Goal: Transaction & Acquisition: Purchase product/service

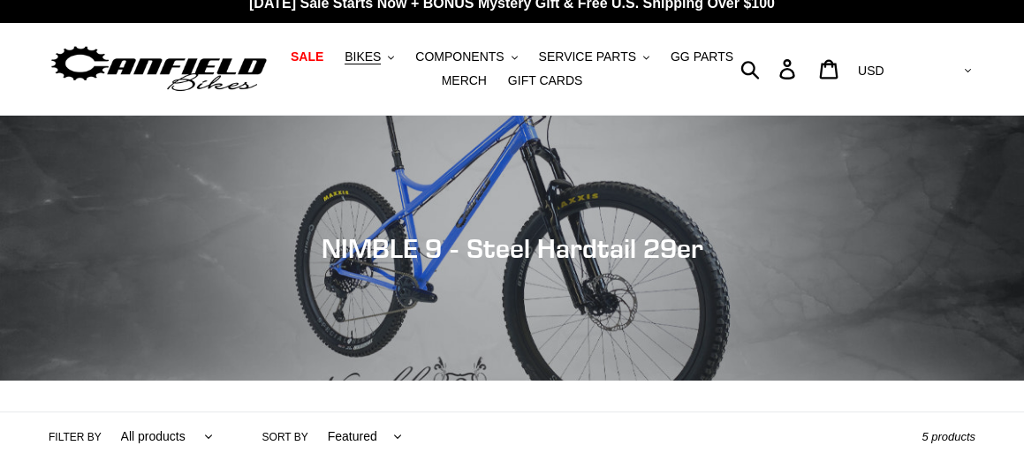
scroll to position [37, 0]
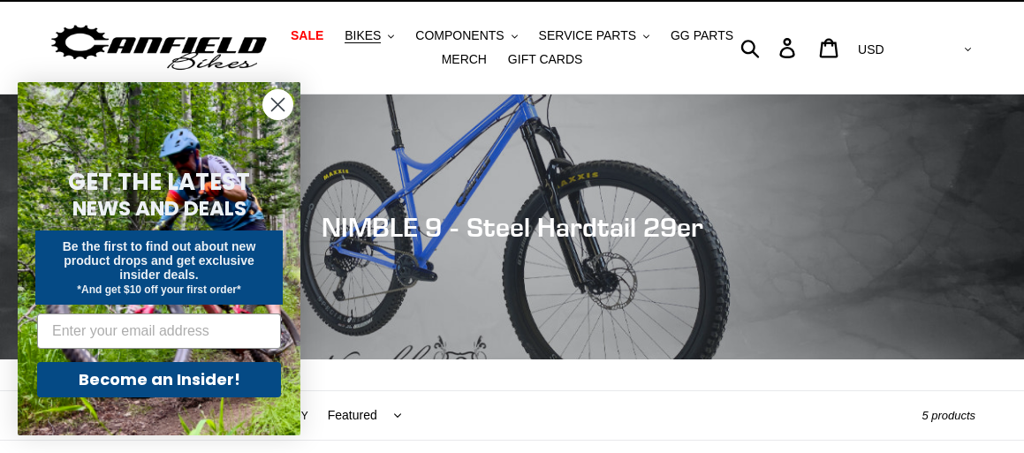
click at [271, 106] on circle "Close dialog" at bounding box center [277, 104] width 29 height 29
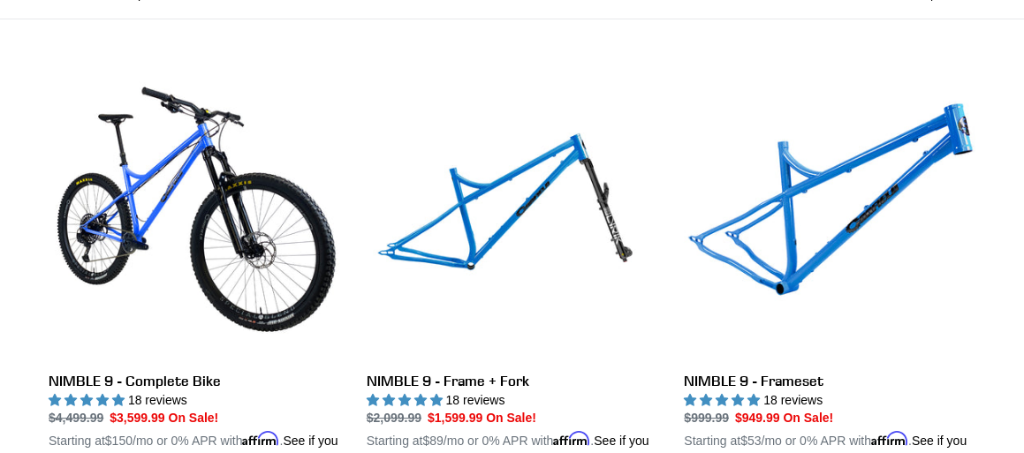
scroll to position [503, 0]
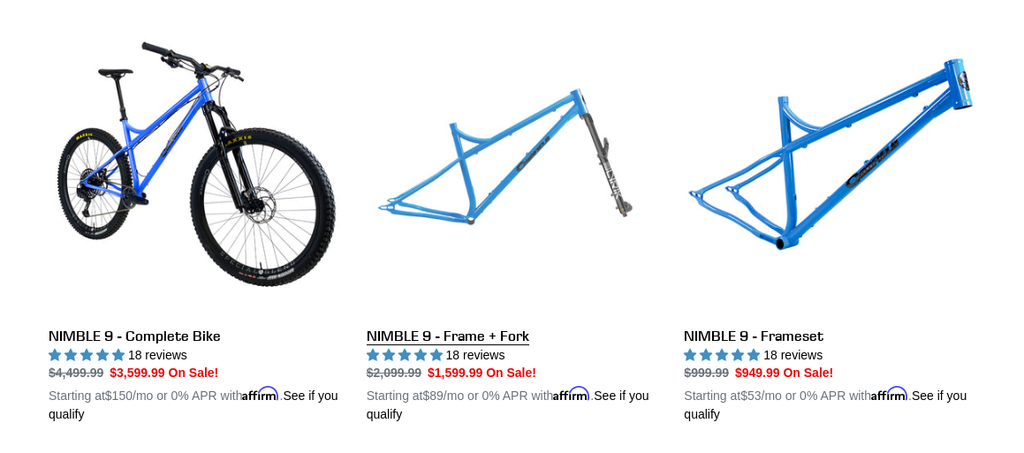
click at [602, 329] on link "NIMBLE 9 - Frame + Fork" at bounding box center [512, 223] width 291 height 401
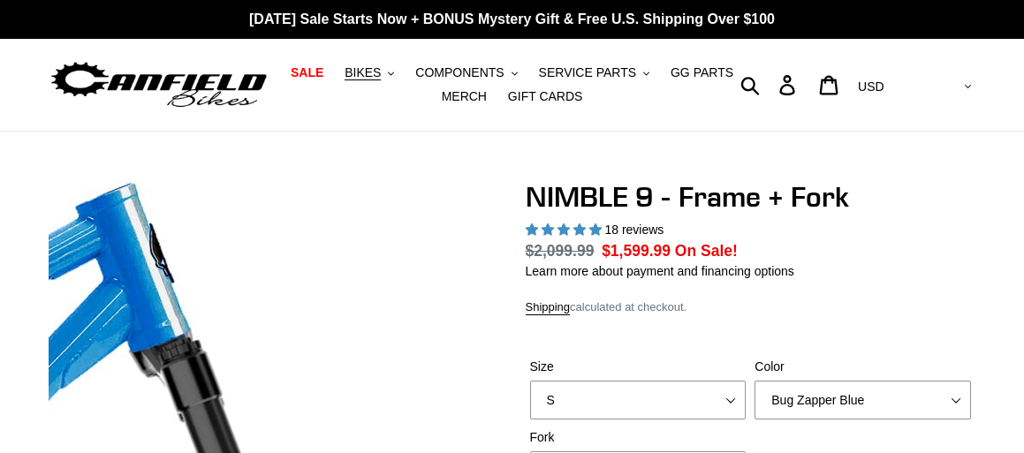
select select "highest-rating"
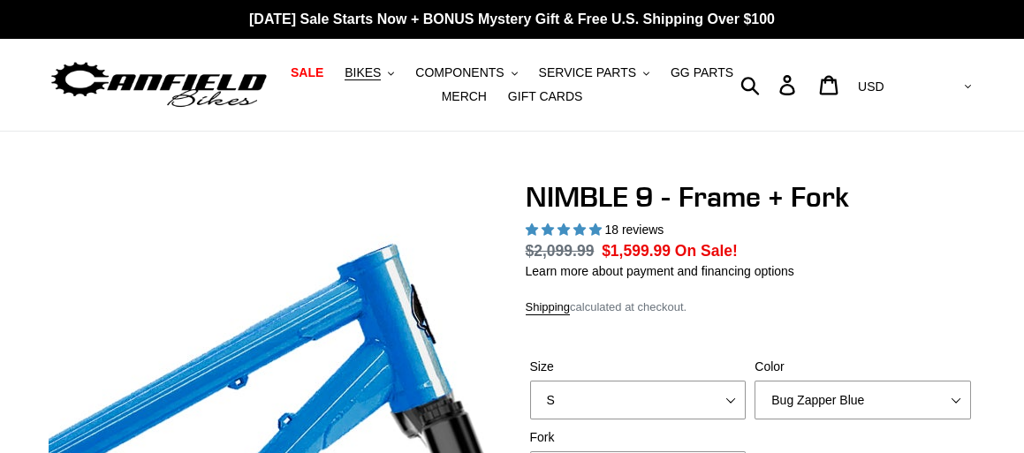
scroll to position [92, 0]
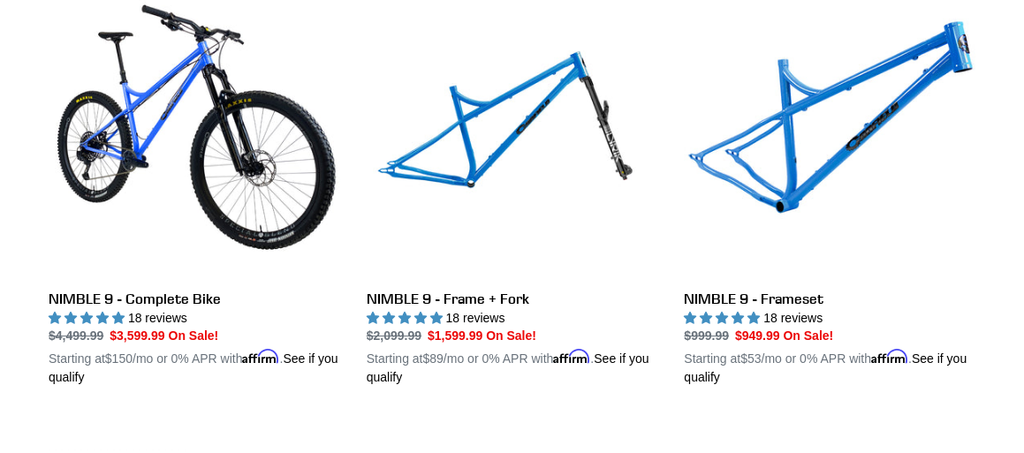
scroll to position [539, 0]
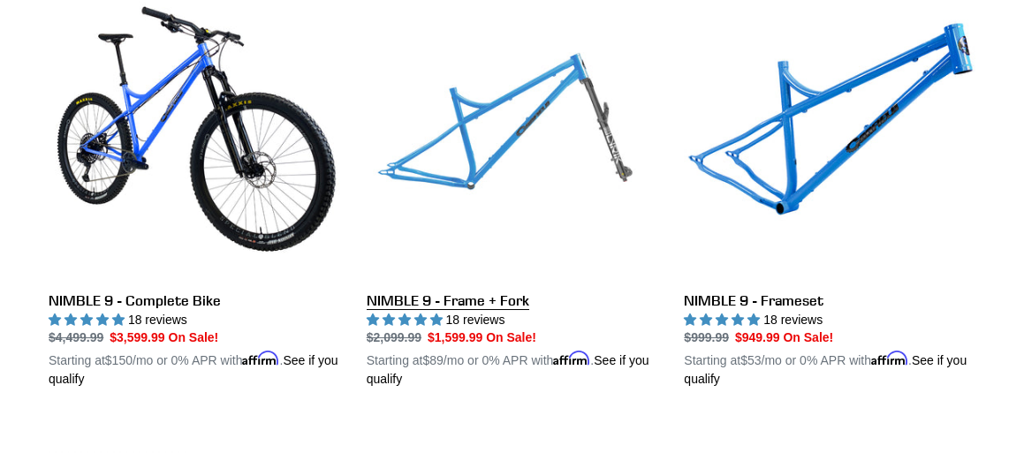
click at [493, 143] on link "NIMBLE 9 - Frame + Fork" at bounding box center [512, 188] width 291 height 401
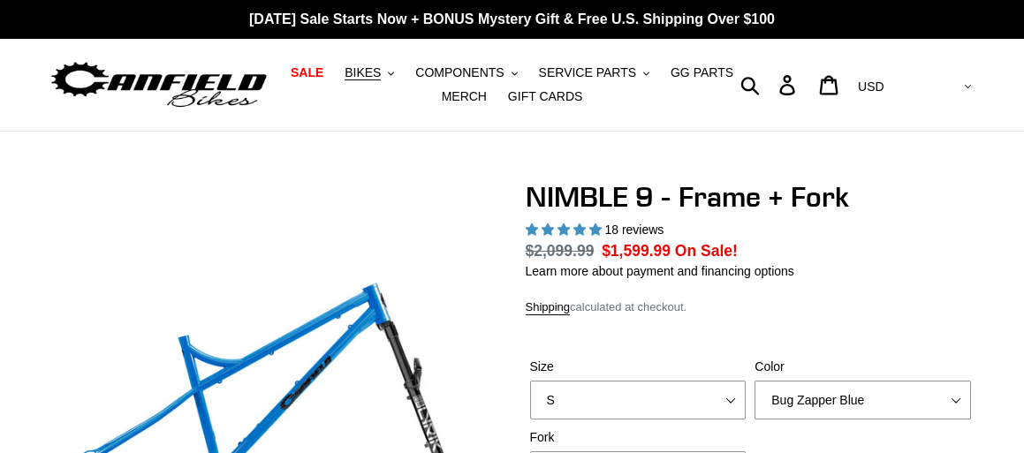
scroll to position [96, 0]
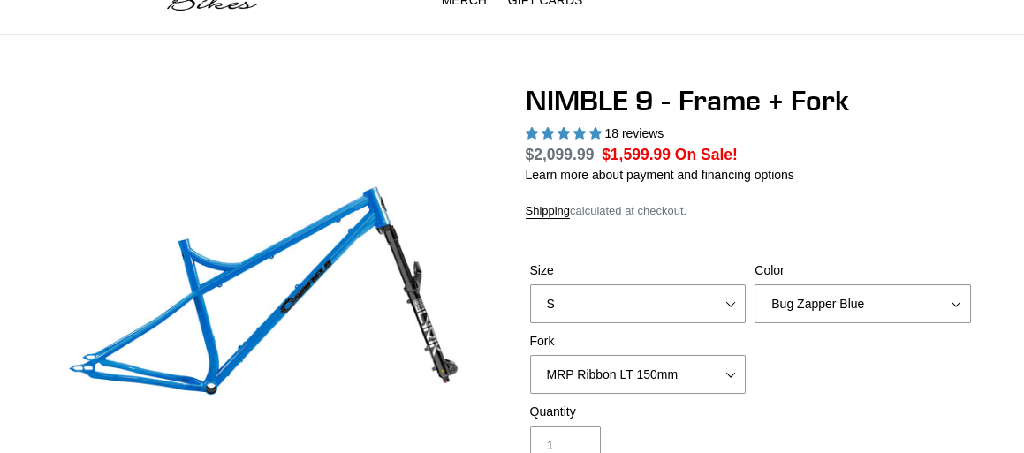
select select "highest-rating"
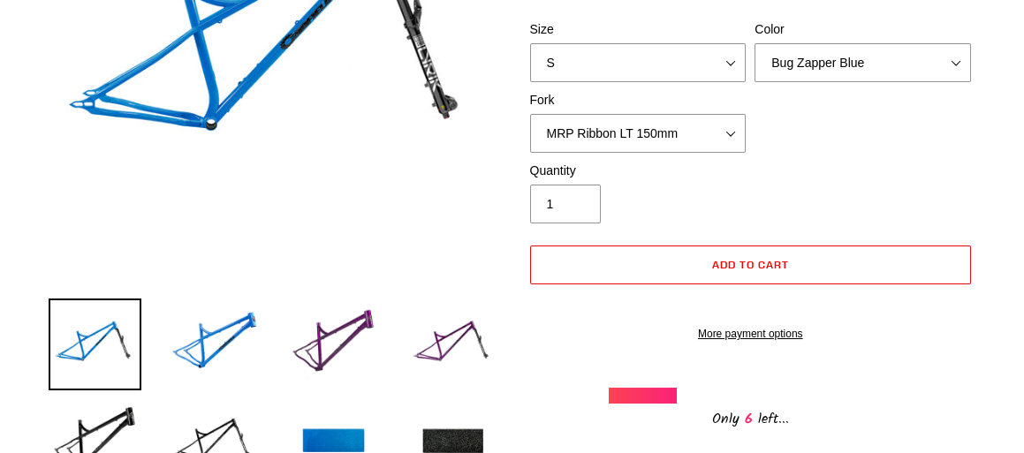
scroll to position [169, 0]
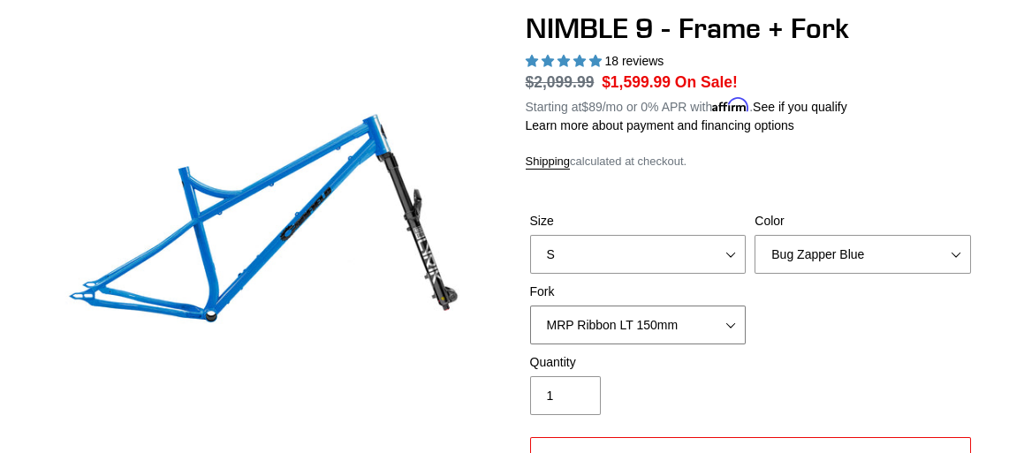
click at [728, 324] on select "MRP Ribbon LT 150mm Fox 36 Factory Grip X 150mm (Special Order) RockShox Lyrik …" at bounding box center [638, 325] width 216 height 39
select select "RockShox Lyrik Ultimate 150mm (Green - Special Order)"
click at [530, 306] on select "MRP Ribbon LT 150mm Fox 36 Factory Grip X 150mm (Special Order) RockShox Lyrik …" at bounding box center [638, 325] width 216 height 39
click at [792, 365] on div "Quantity 1" at bounding box center [751, 388] width 450 height 71
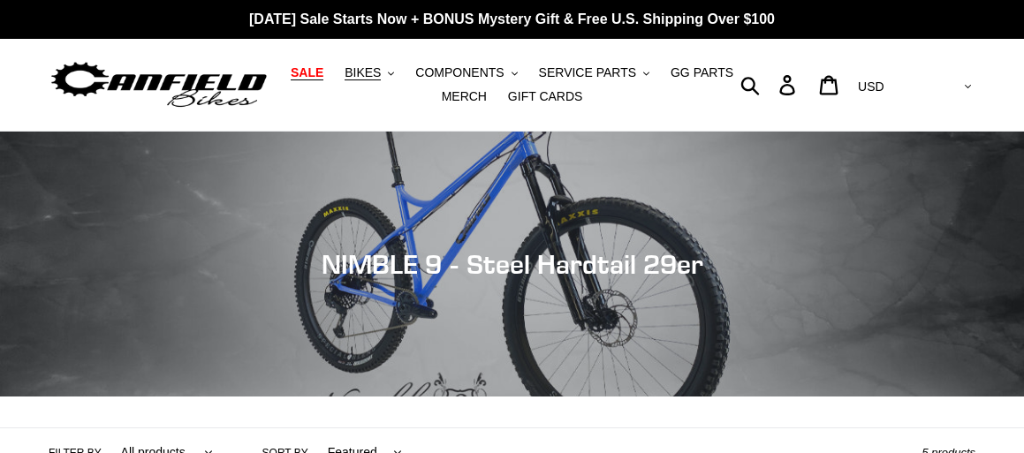
click at [323, 78] on span "SALE" at bounding box center [307, 72] width 33 height 15
